Goal: Navigation & Orientation: Find specific page/section

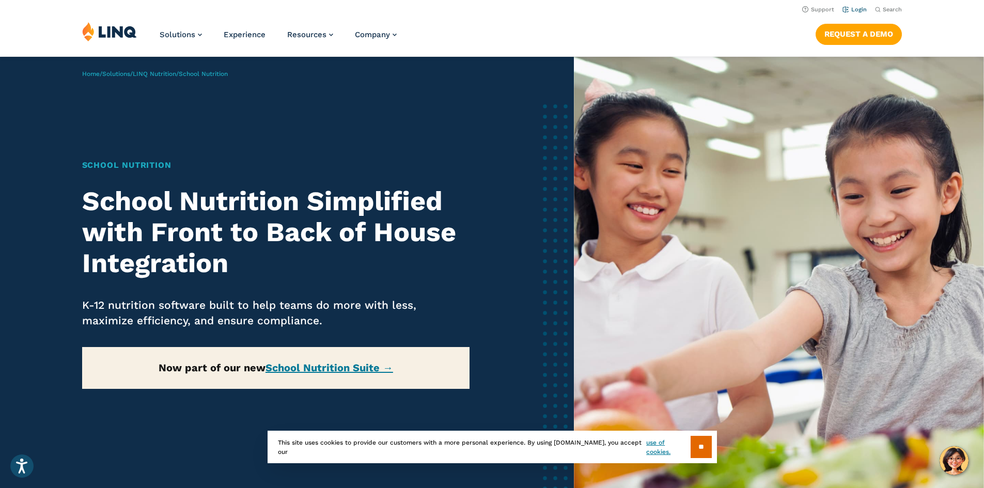
click at [849, 12] on link "Login" at bounding box center [855, 9] width 24 height 7
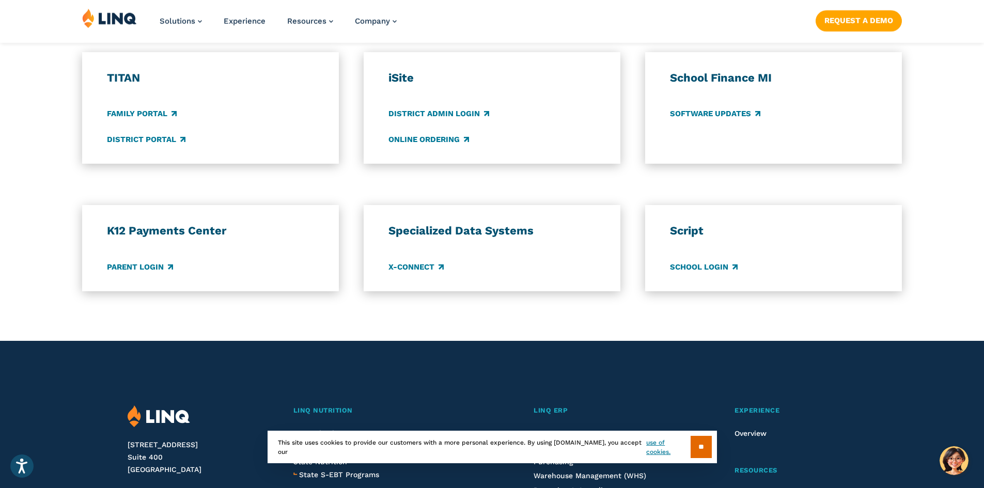
scroll to position [827, 0]
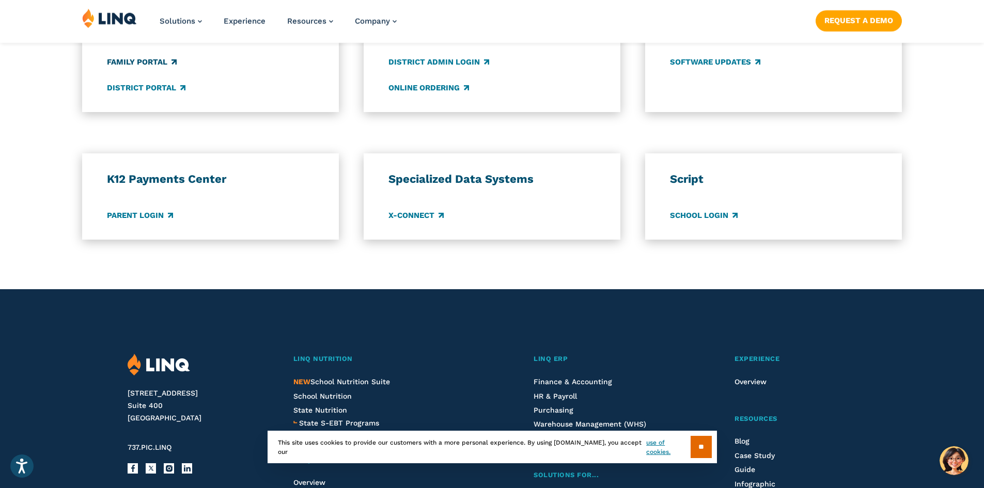
click at [119, 57] on link "Family Portal" at bounding box center [142, 62] width 70 height 11
